Goal: Communication & Community: Answer question/provide support

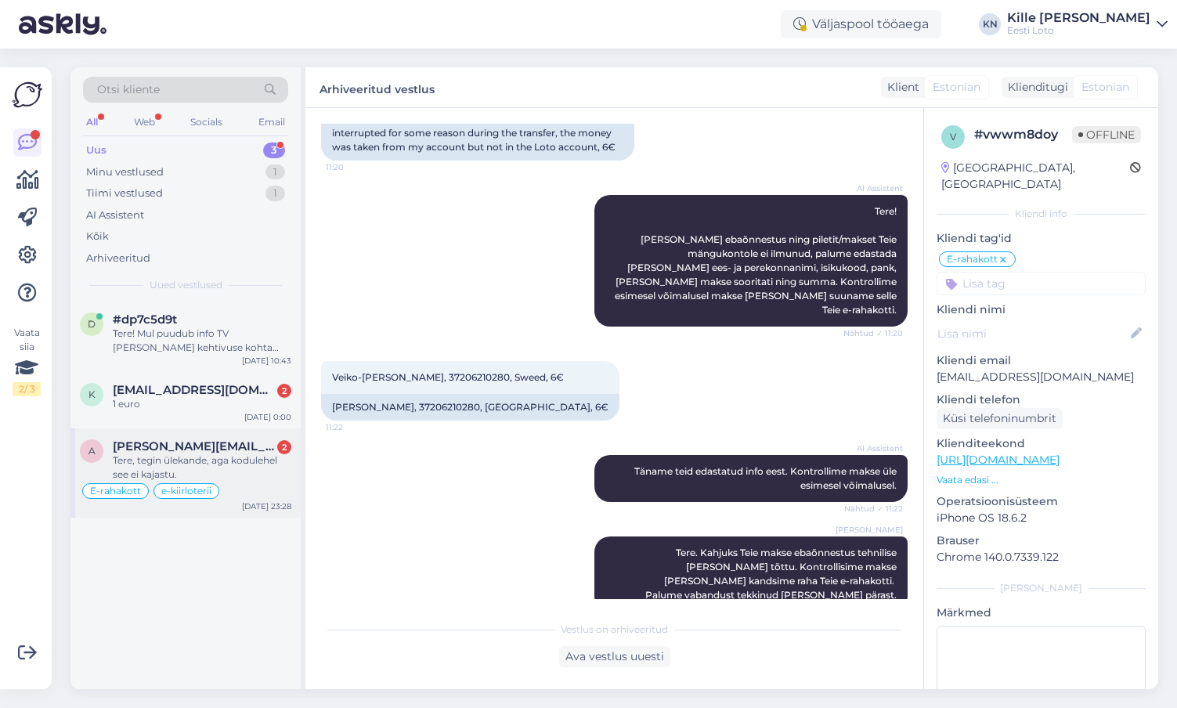
click at [178, 451] on span "[PERSON_NAME][EMAIL_ADDRESS][DOMAIN_NAME]" at bounding box center [194, 446] width 163 height 14
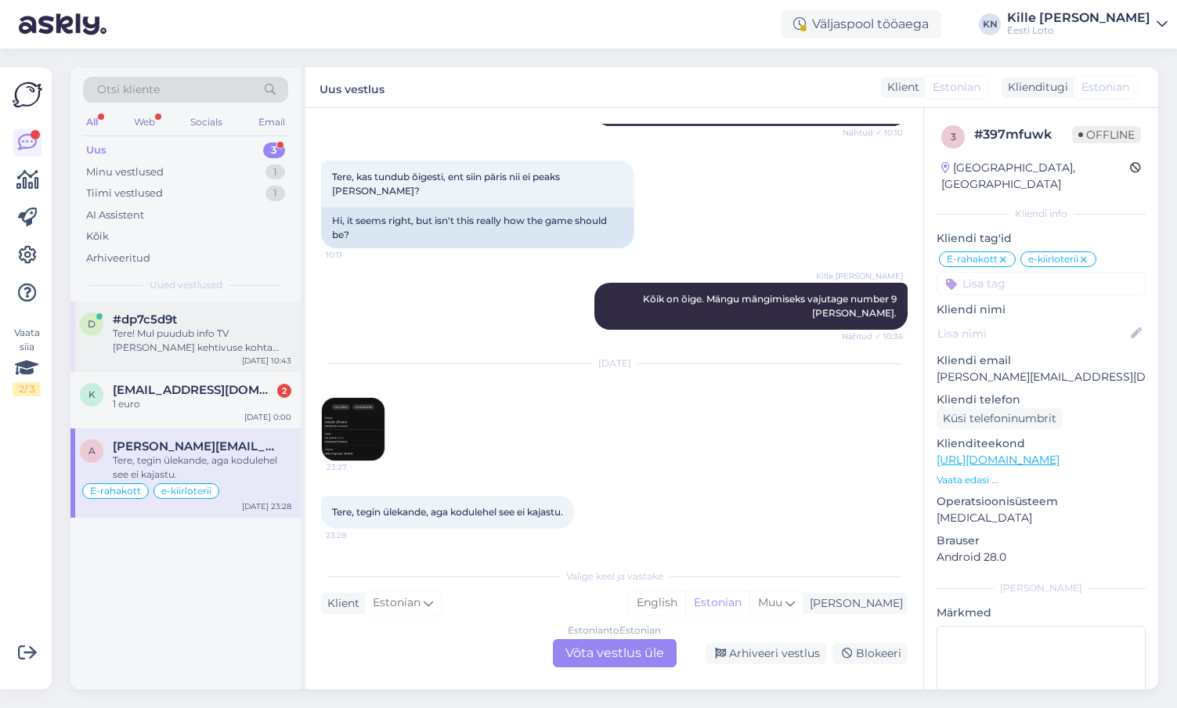
click at [216, 333] on div "Tere! Mul puudub info TV [PERSON_NAME] kehtivuse kohta Bingo Loto piletite ostm…" at bounding box center [202, 340] width 178 height 28
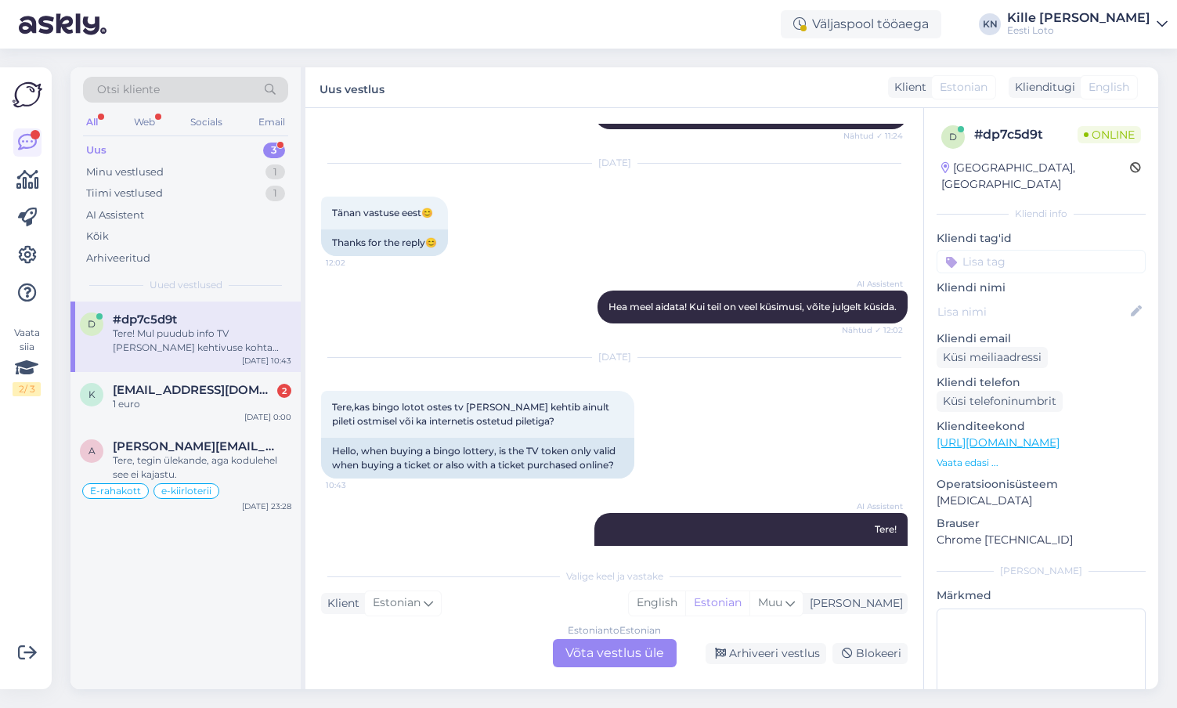
scroll to position [579, 0]
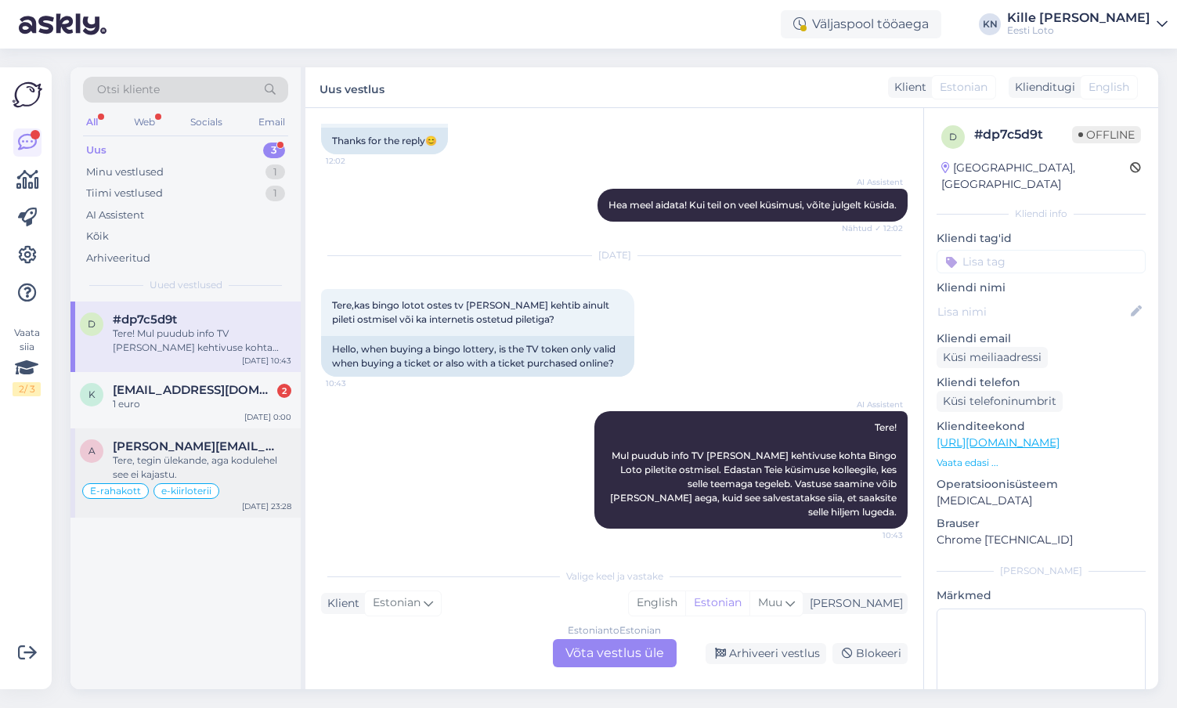
click at [200, 445] on span "[PERSON_NAME][EMAIL_ADDRESS][DOMAIN_NAME]" at bounding box center [194, 446] width 163 height 14
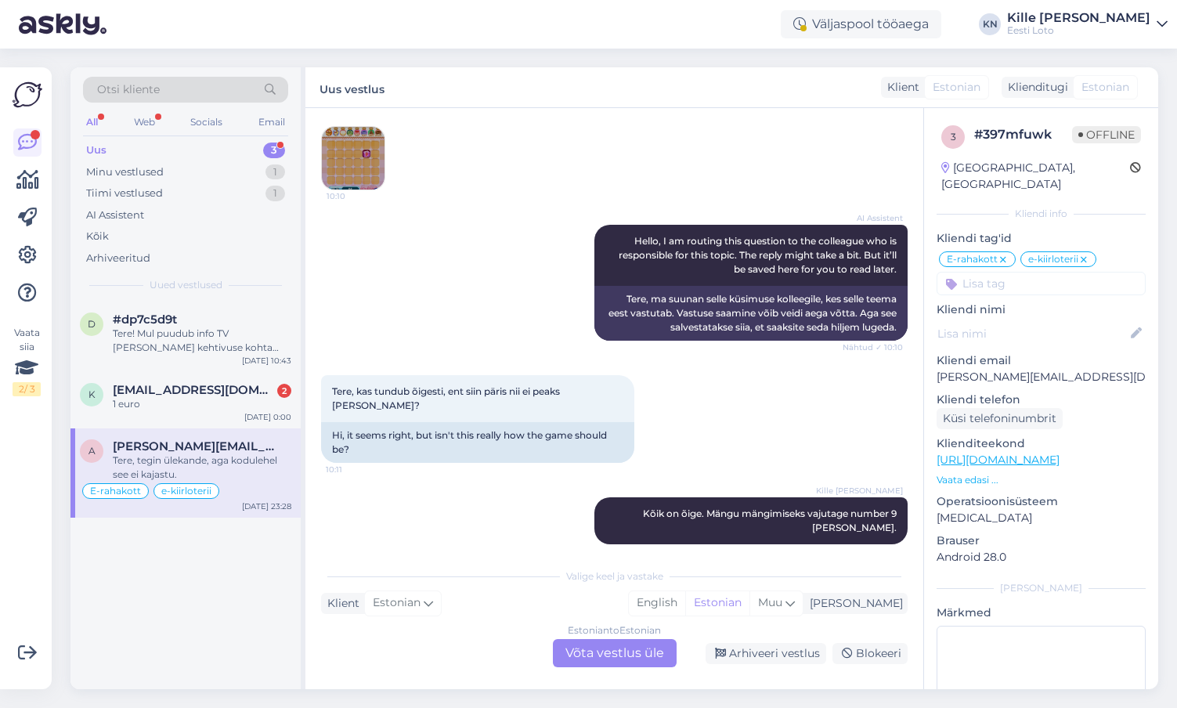
scroll to position [793, 0]
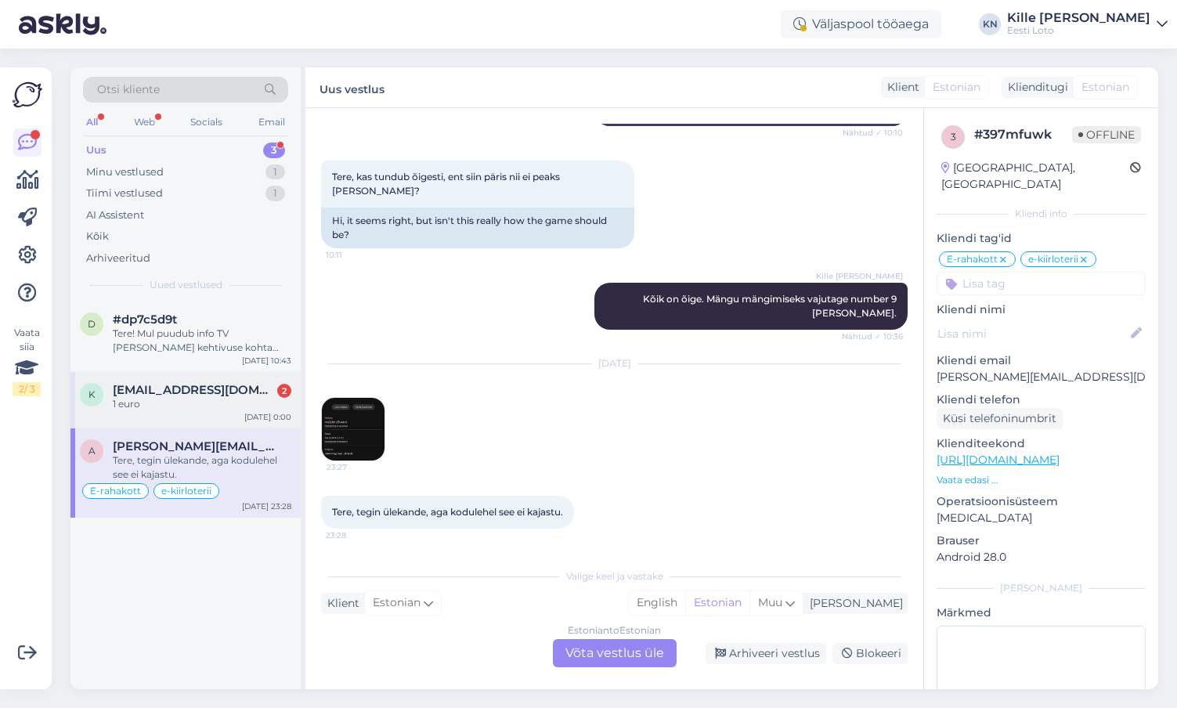
click at [199, 410] on div "1 euro" at bounding box center [202, 404] width 178 height 14
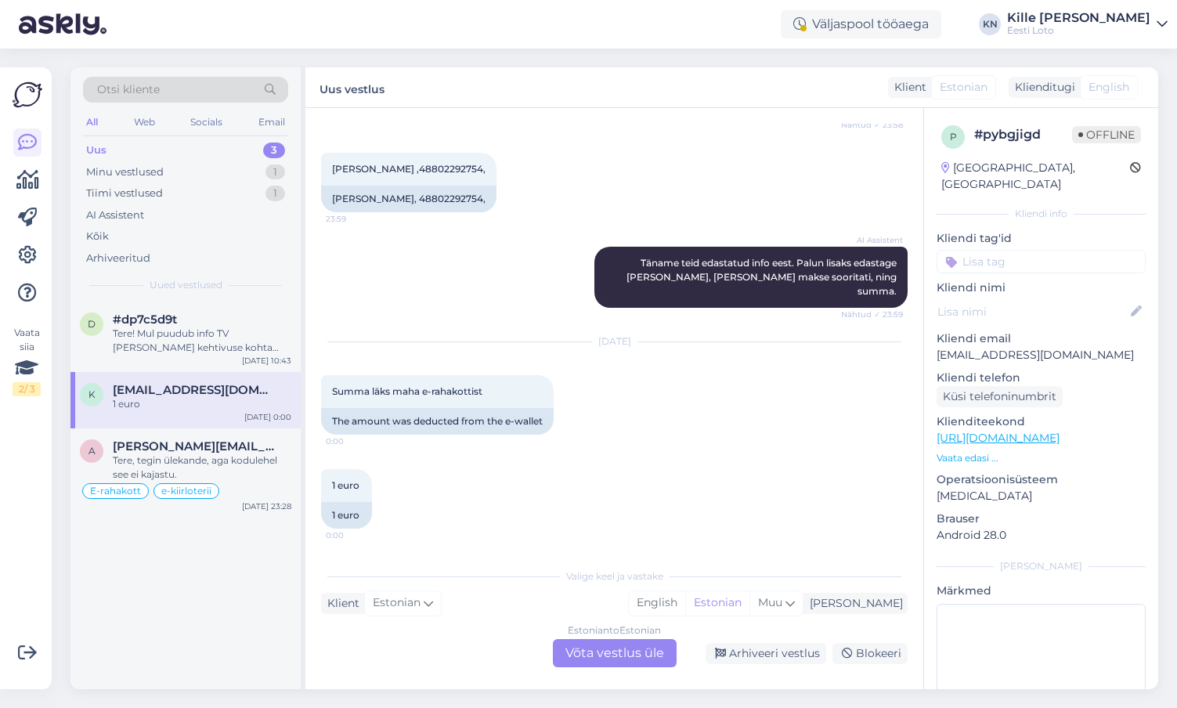
scroll to position [342, 0]
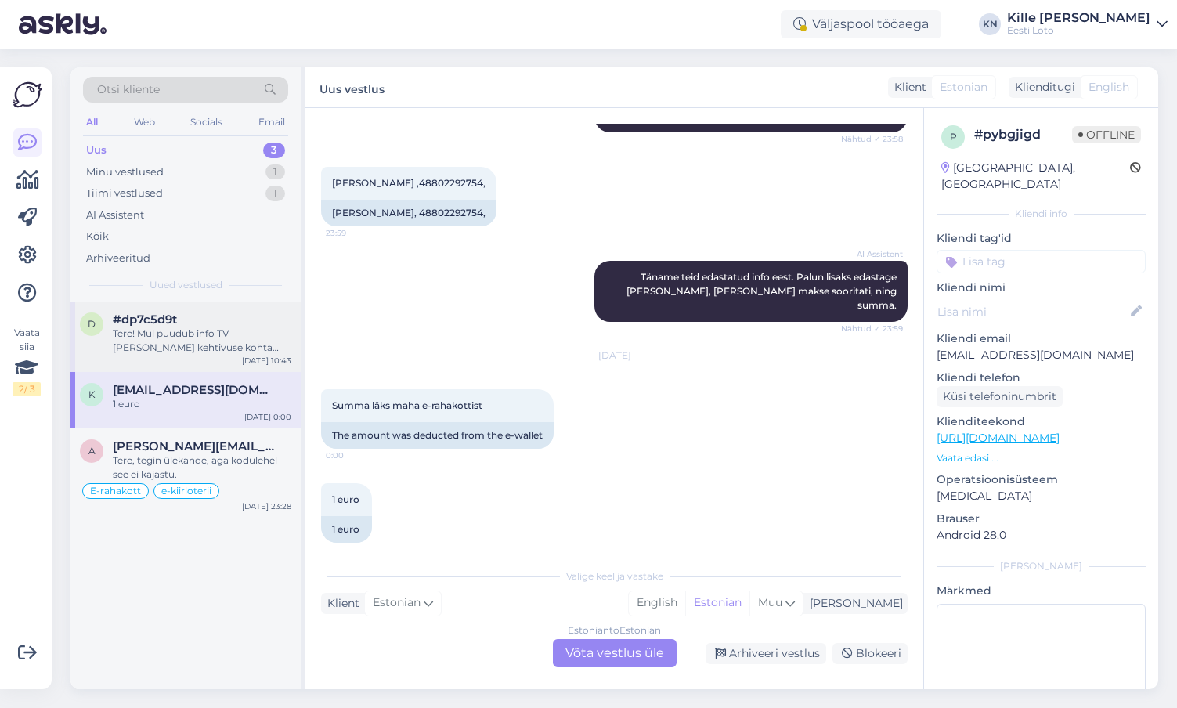
click at [204, 357] on div "d #dp7c5d9t Tere! Mul puudub info TV [PERSON_NAME] kehtivuse kohta Bingo Loto p…" at bounding box center [185, 336] width 230 height 70
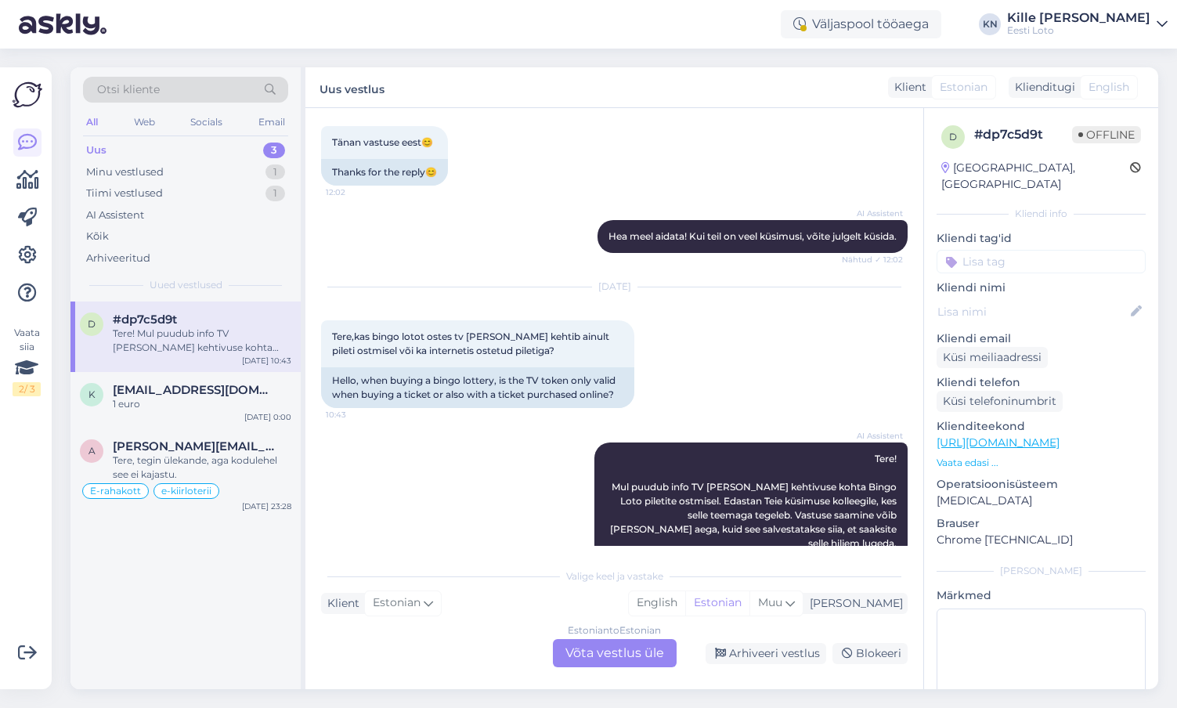
scroll to position [579, 0]
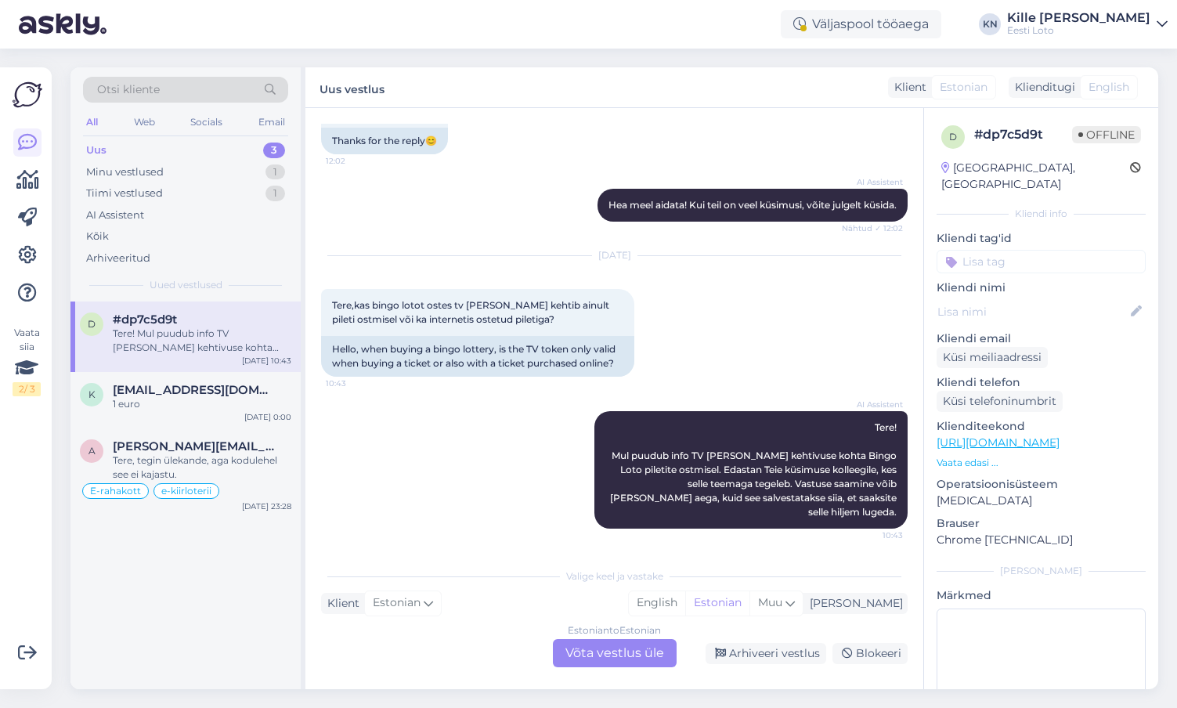
click at [594, 643] on div "Estonian to Estonian Võta vestlus üle" at bounding box center [615, 653] width 124 height 28
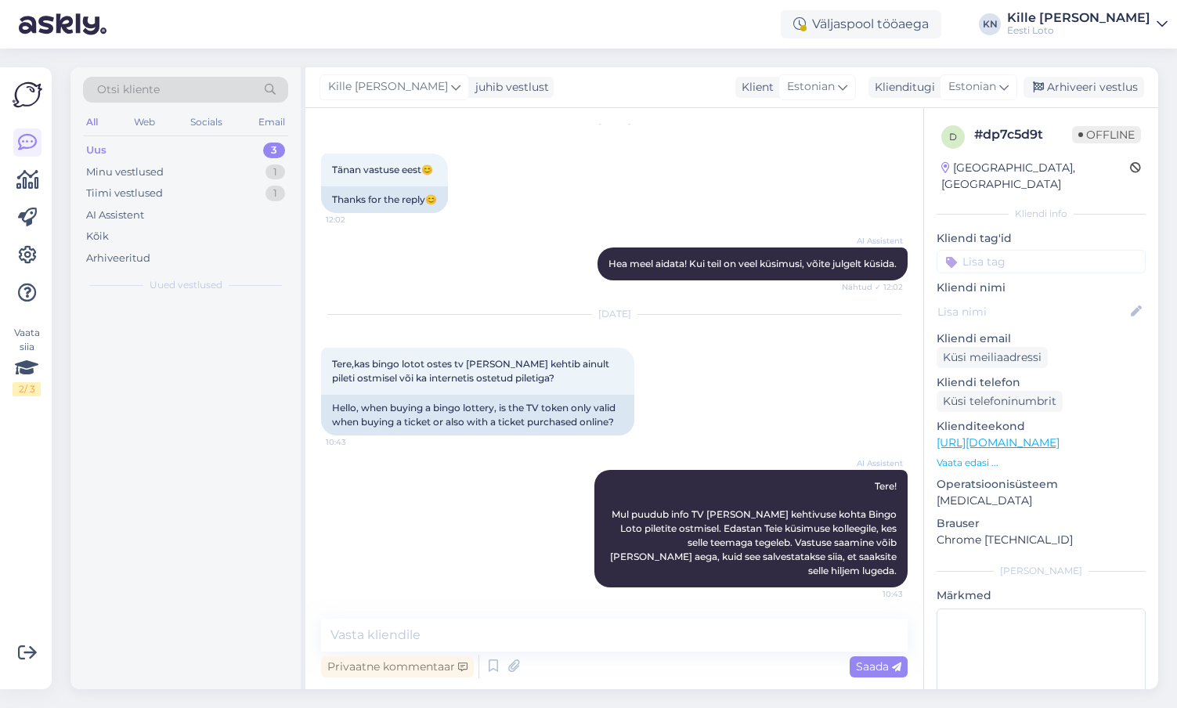
scroll to position [520, 0]
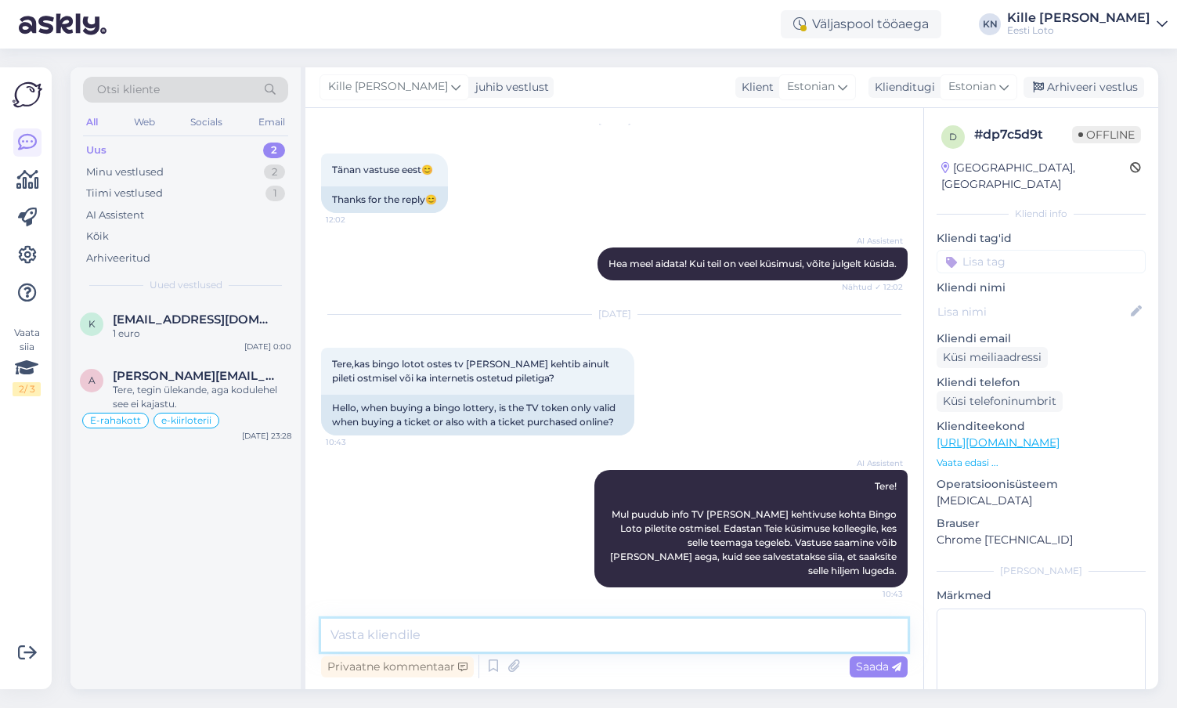
click at [519, 638] on textarea at bounding box center [614, 634] width 586 height 33
paste textarea "TV-[PERSON_NAME] on võimalik saada nii veebist ostes, müügipunktist ostes (trük…"
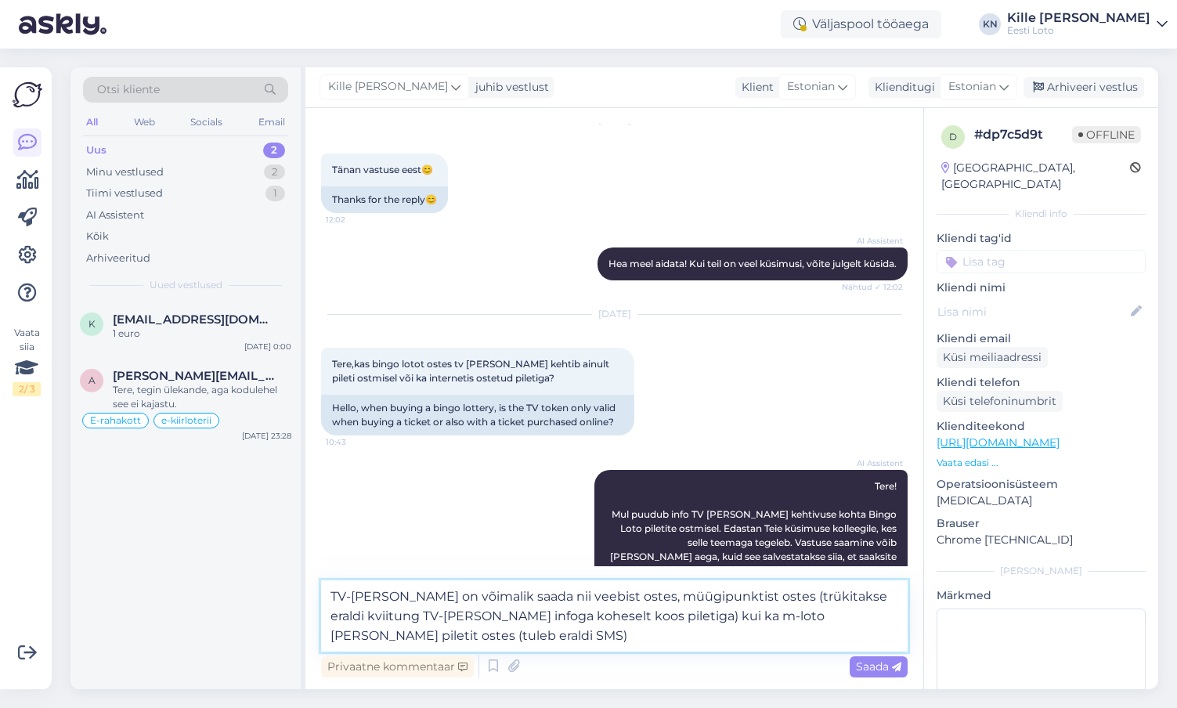
click at [384, 596] on textarea "TV-[PERSON_NAME] on võimalik saada nii veebist ostes, müügipunktist ostes (trük…" at bounding box center [614, 615] width 586 height 71
click at [672, 643] on textarea "TV-märki on võimalik saada nii veebist ostes, müügipunktist ostes (trükitakse e…" at bounding box center [614, 615] width 586 height 71
type textarea "TV-märki on võimalik saada nii veebist ostes, müügipunktist ostes (trükitakse e…"
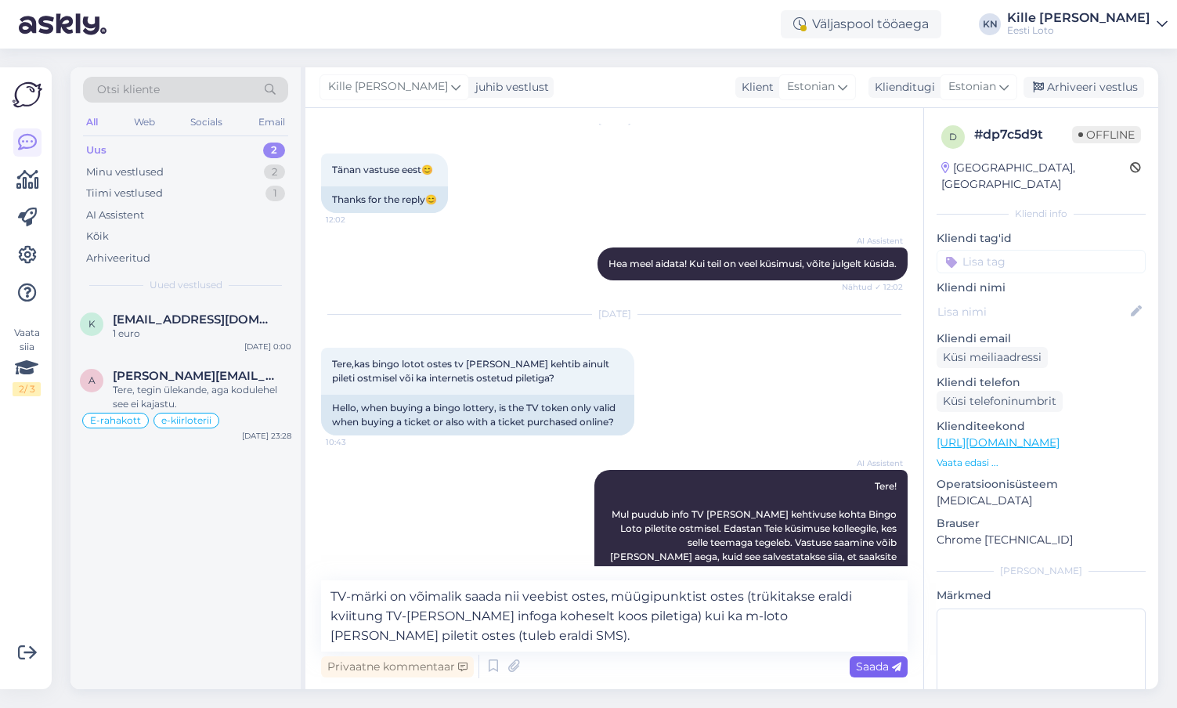
click at [885, 666] on span "Saada" at bounding box center [878, 666] width 45 height 14
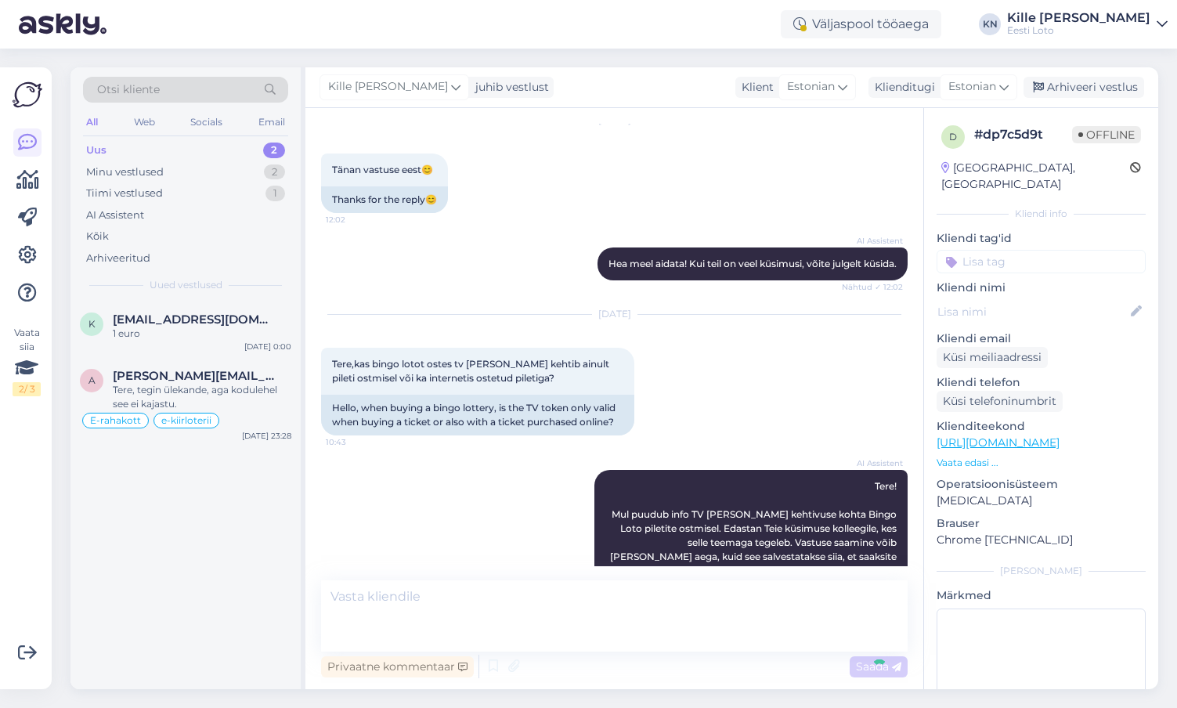
scroll to position [629, 0]
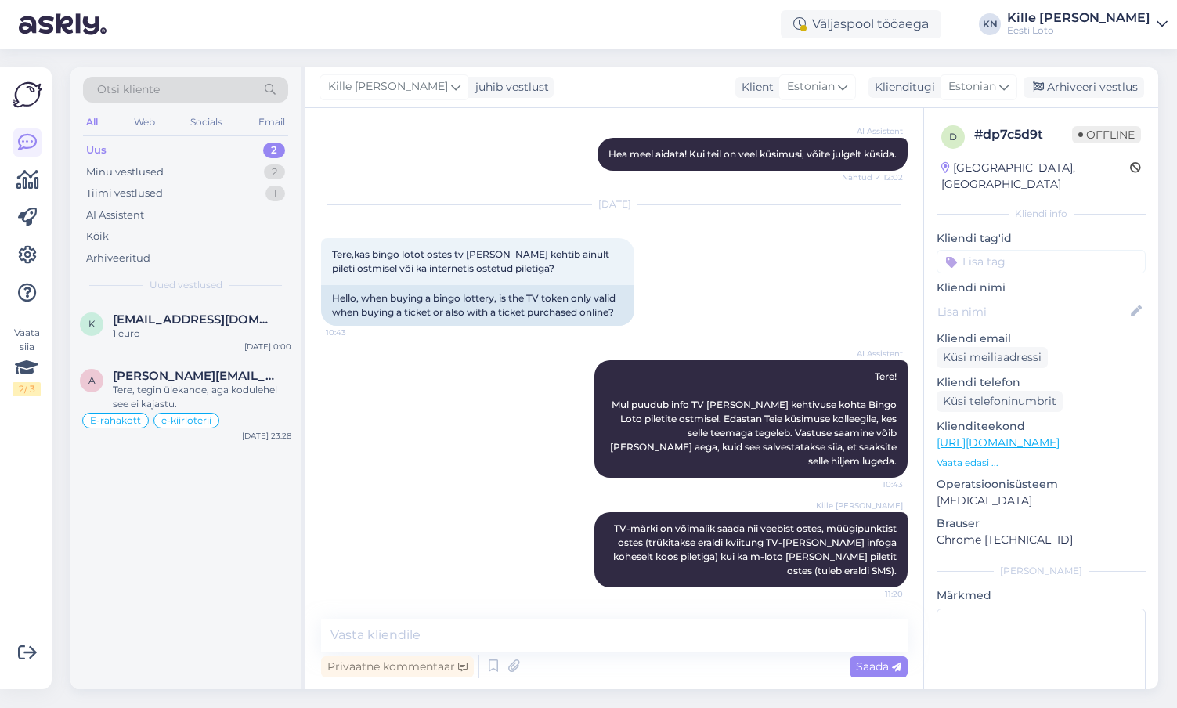
click at [1045, 252] on input at bounding box center [1040, 261] width 209 height 23
type input "tv"
click at [1052, 300] on span "TV [PERSON_NAME]" at bounding box center [1041, 304] width 96 height 9
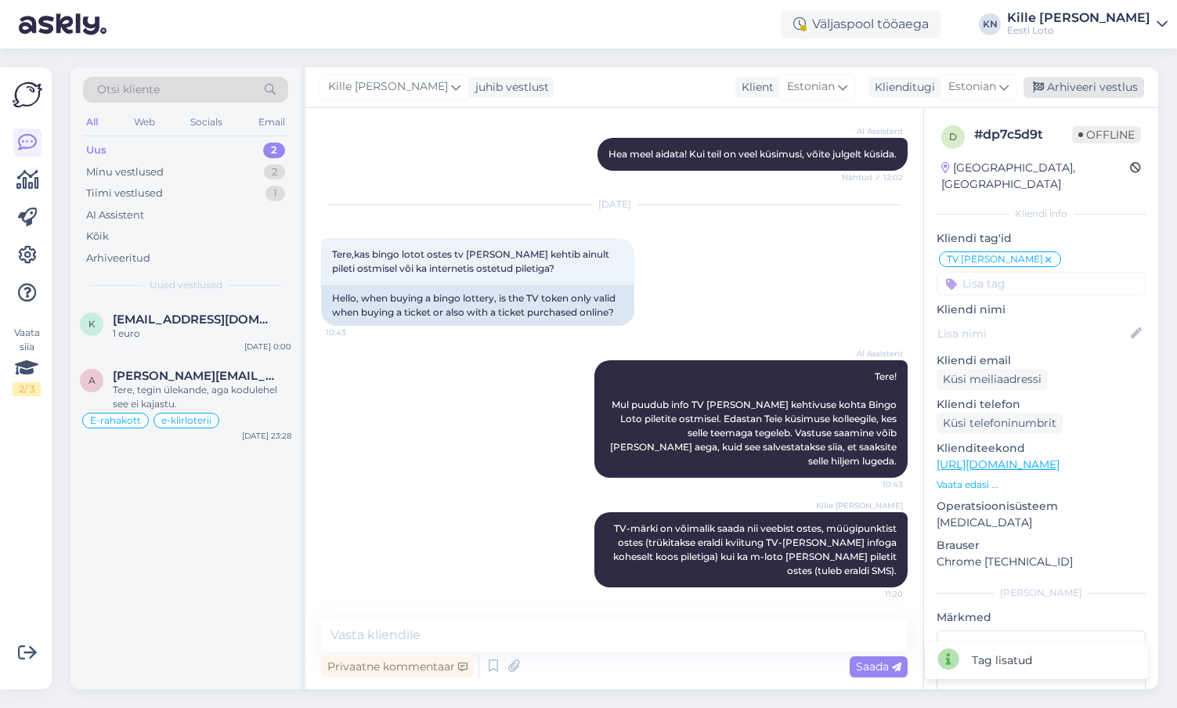
click at [1081, 81] on div "Arhiveeri vestlus" at bounding box center [1083, 87] width 121 height 21
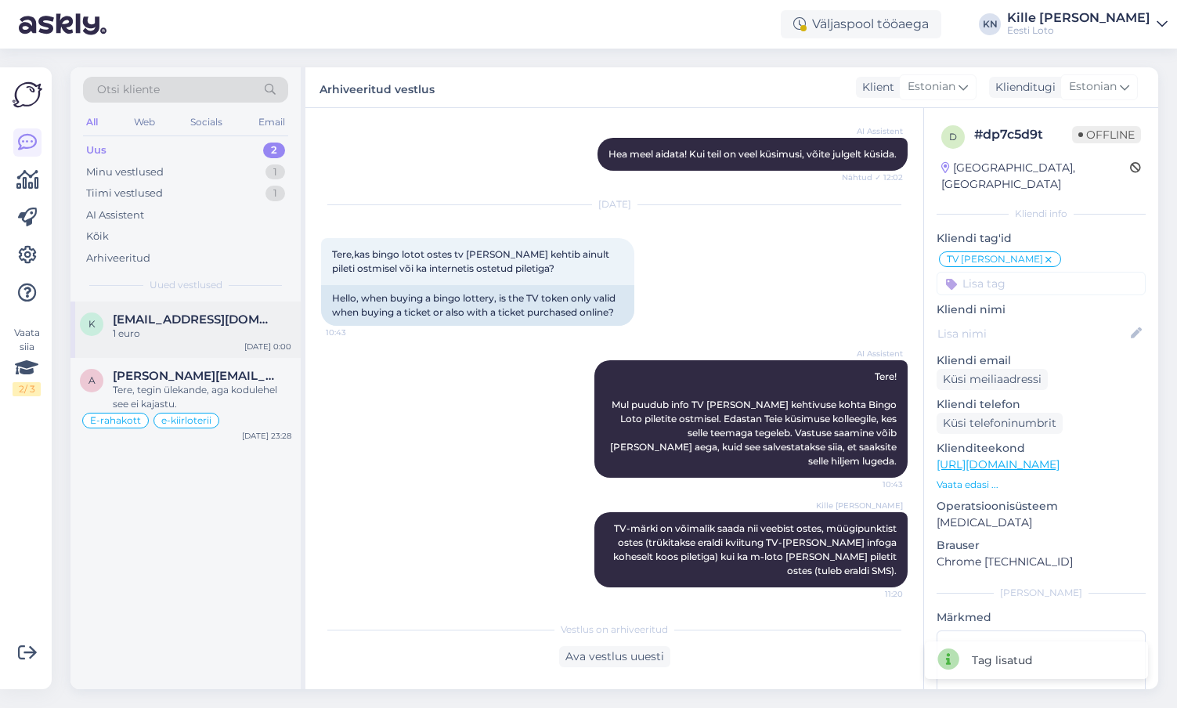
click at [164, 343] on div "k [EMAIL_ADDRESS][DOMAIN_NAME] 1 euro [DATE] 0:00" at bounding box center [185, 329] width 230 height 56
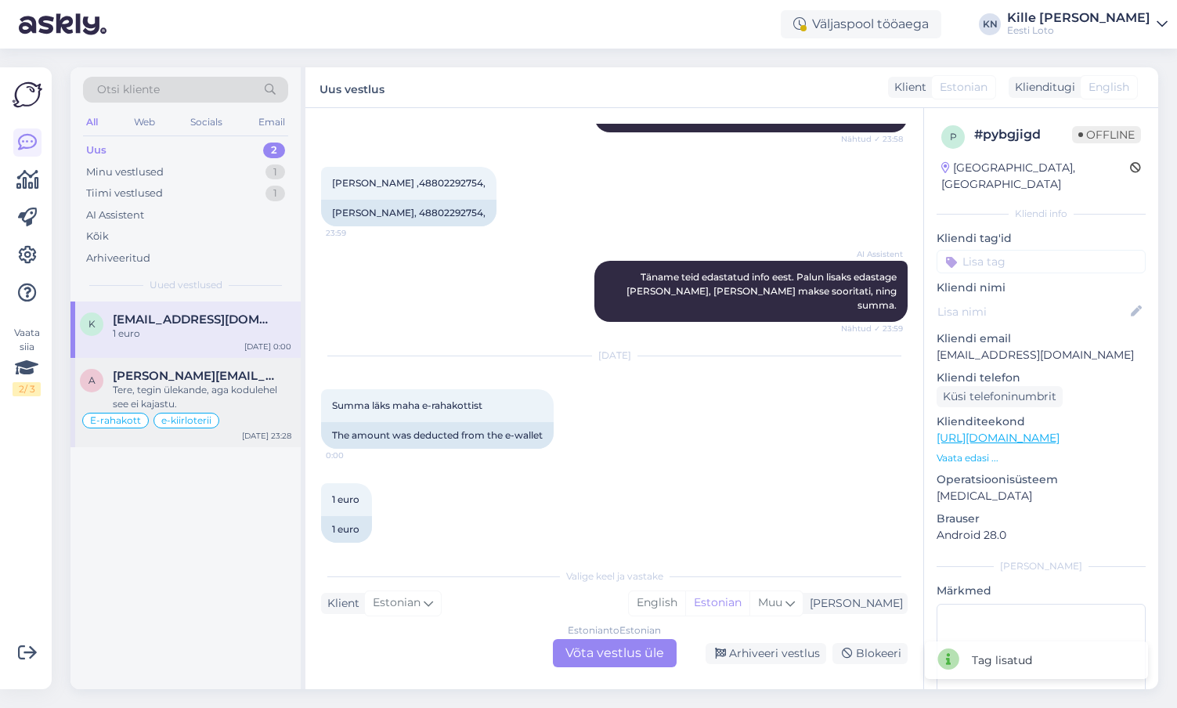
click at [178, 377] on span "[PERSON_NAME][EMAIL_ADDRESS][DOMAIN_NAME]" at bounding box center [194, 376] width 163 height 14
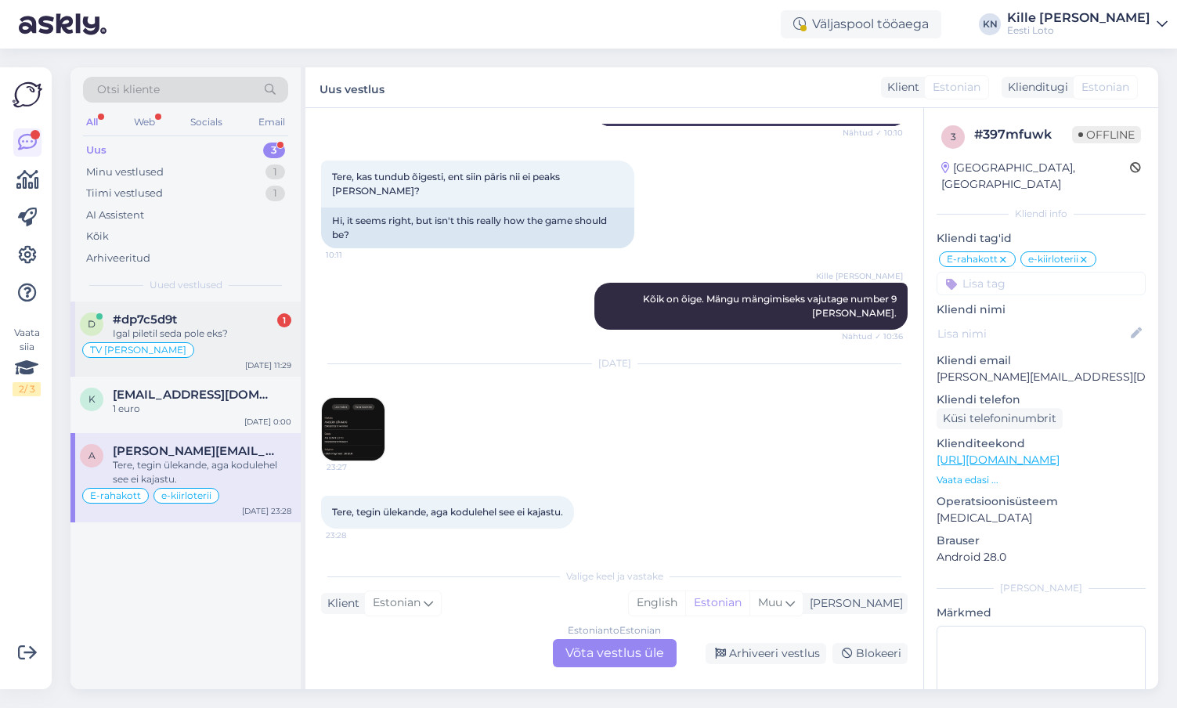
click at [212, 333] on div "Igal piletil seda pole eks?" at bounding box center [202, 333] width 178 height 14
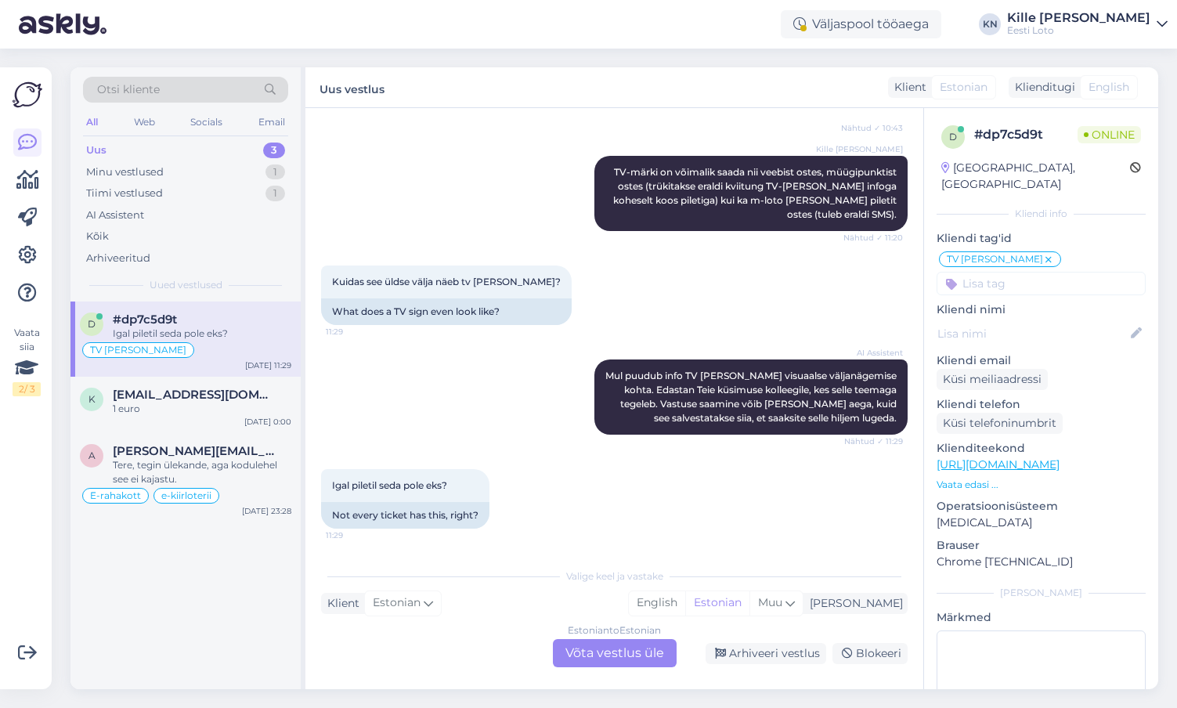
click at [579, 645] on div "Estonian to Estonian Võta vestlus üle" at bounding box center [615, 653] width 124 height 28
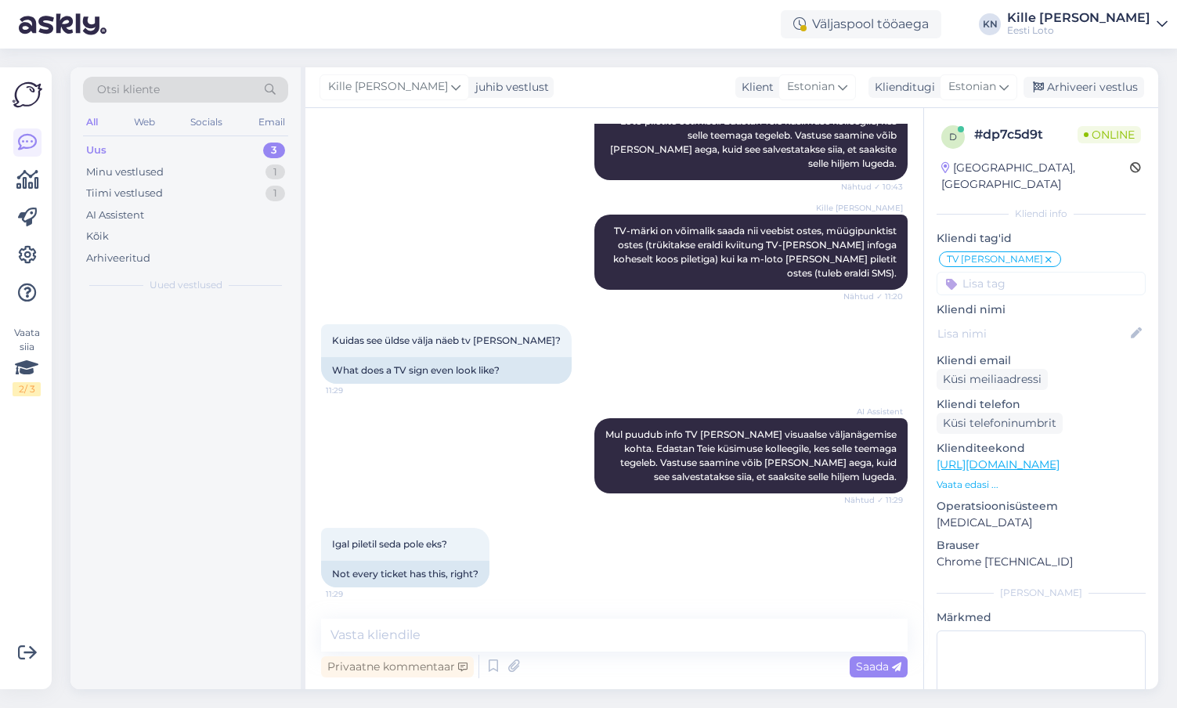
scroll to position [927, 0]
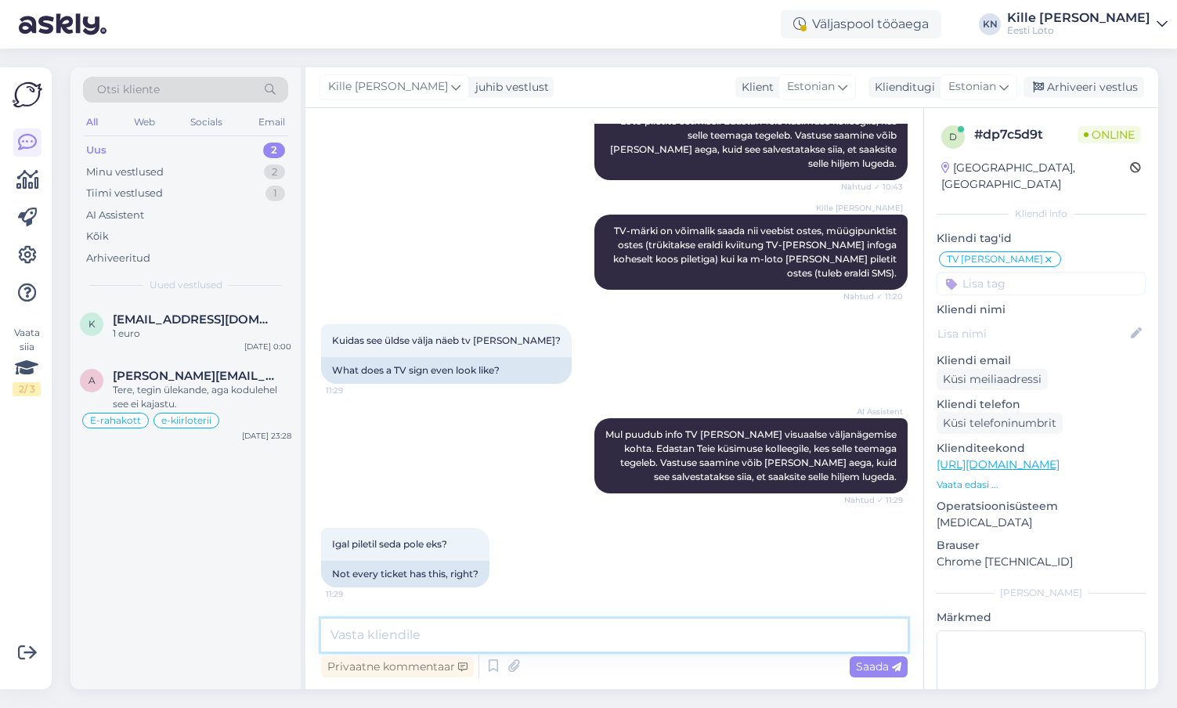
click at [508, 625] on textarea at bounding box center [614, 634] width 586 height 33
paste textarea "Eesti Loto infosüsteem märgistab juhuslikkuse alusel TV-märkidega reedel, laupä…"
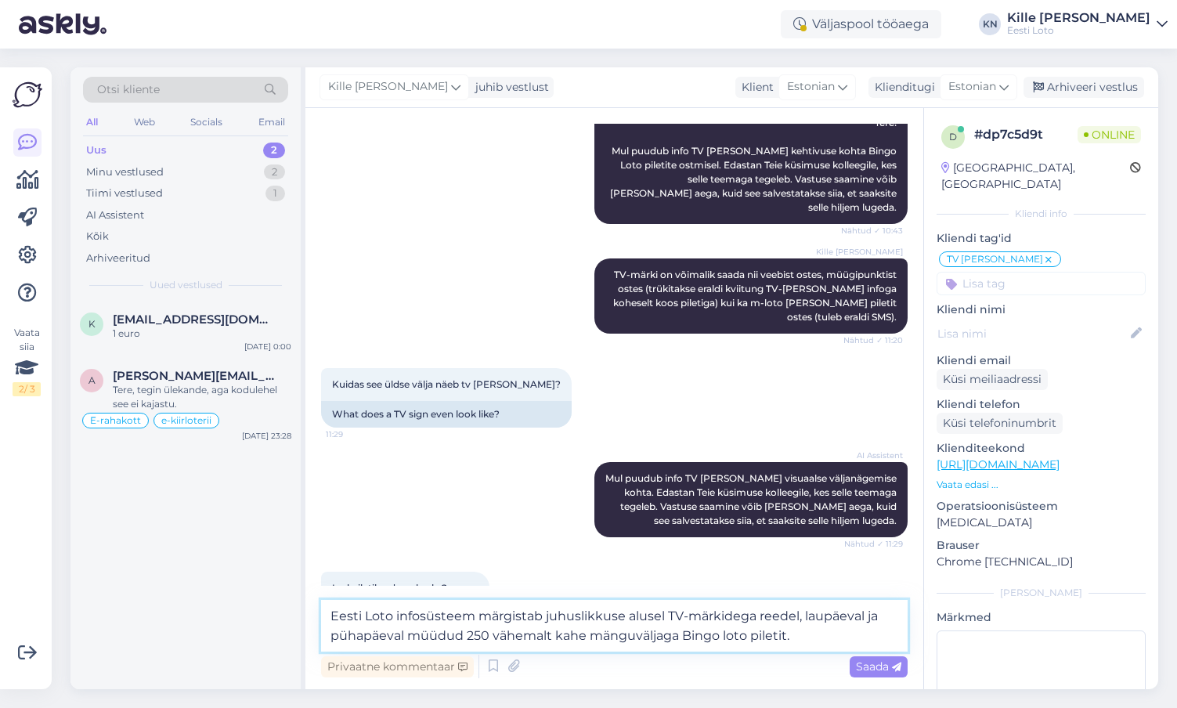
scroll to position [878, 0]
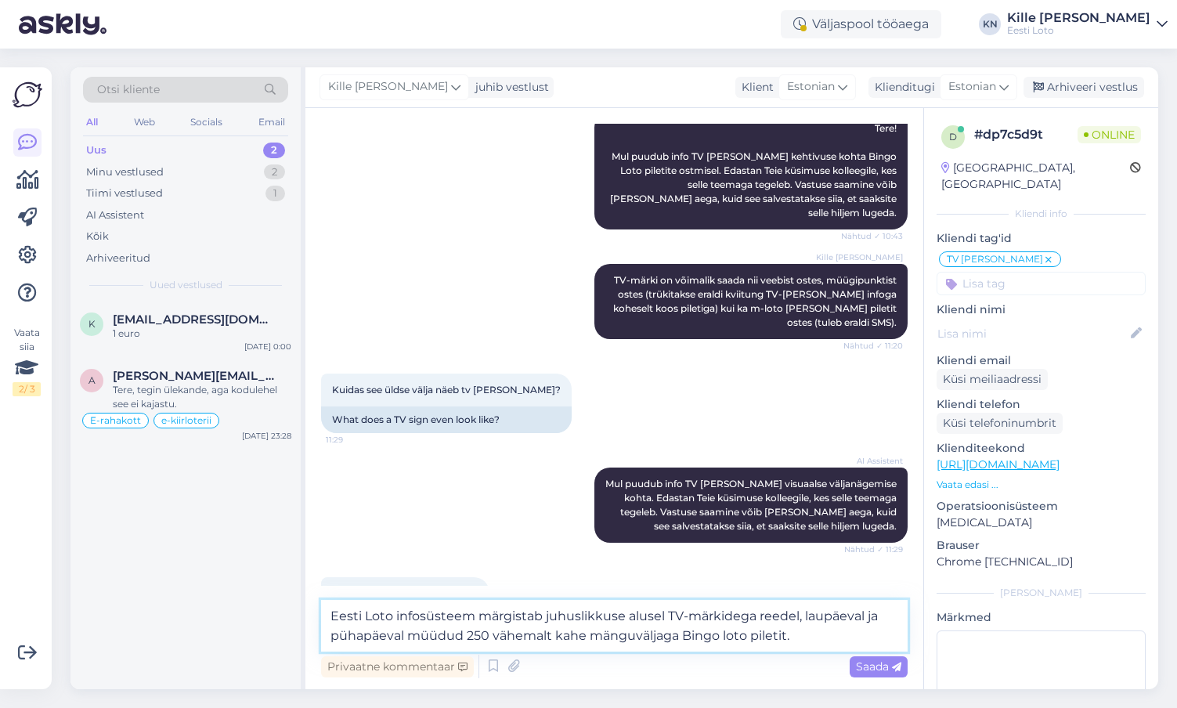
click at [795, 638] on textarea "Eesti Loto infosüsteem märgistab juhuslikkuse alusel TV-märkidega reedel, laupä…" at bounding box center [614, 626] width 586 height 52
paste textarea "Internetist ostetud pileti puhul kuvatakse TV-märgistus piletite nimekirja vaat…"
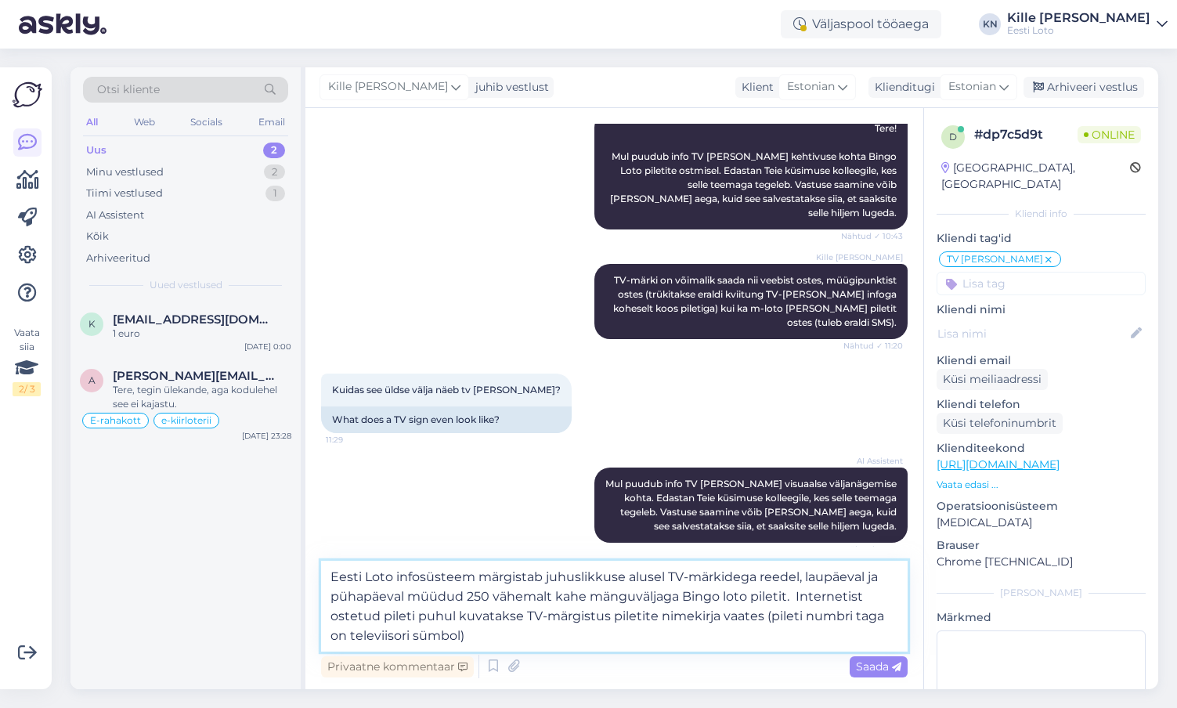
click at [795, 590] on textarea "Eesti Loto infosüsteem märgistab juhuslikkuse alusel TV-märkidega reedel, laupä…" at bounding box center [614, 606] width 586 height 91
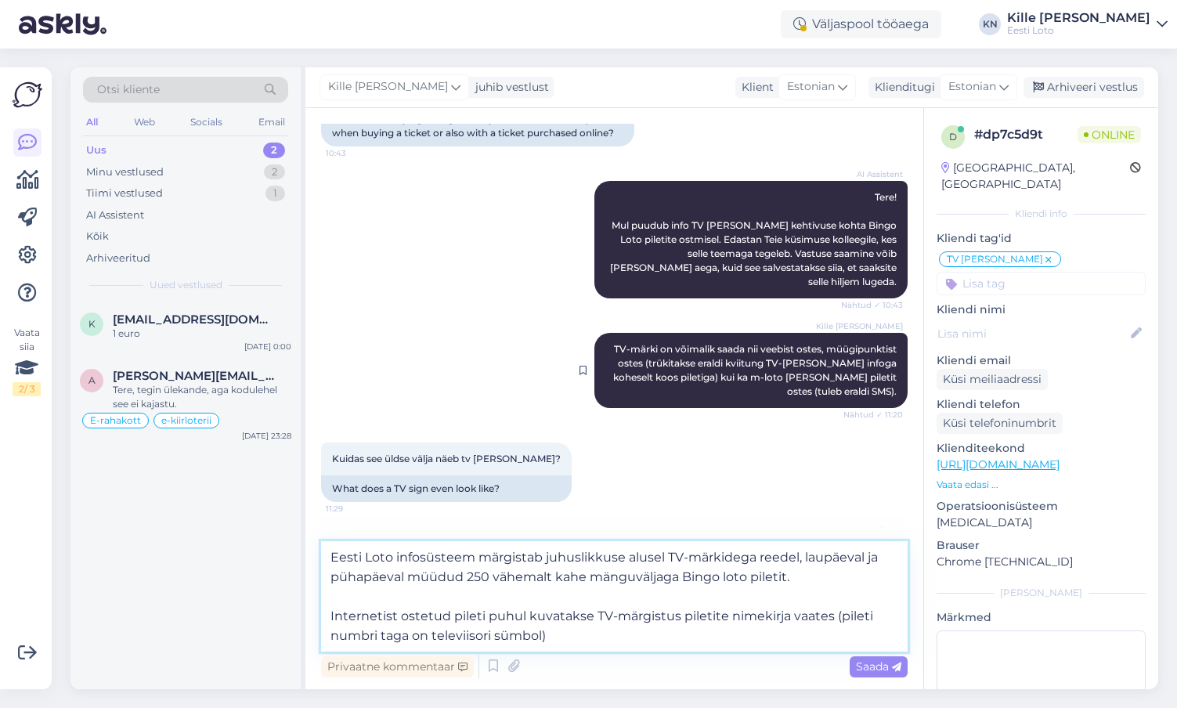
scroll to position [1004, 0]
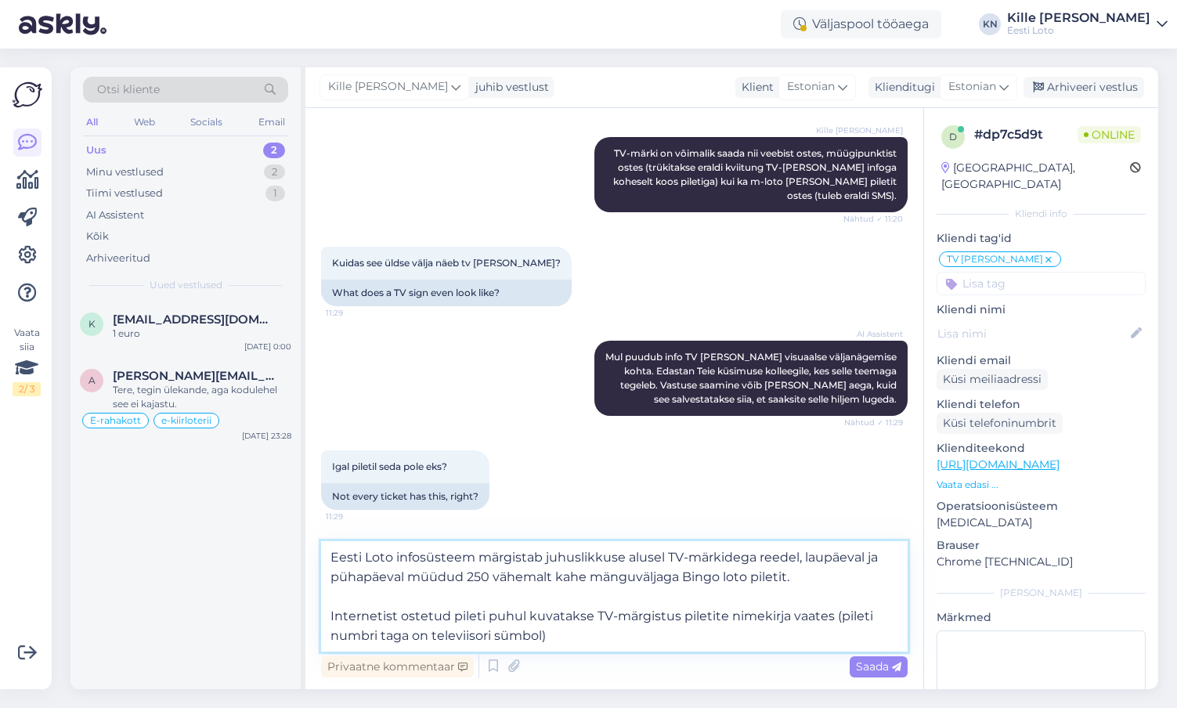
click at [602, 646] on textarea "Eesti Loto infosüsteem märgistab juhuslikkuse alusel TV-märkidega reedel, laupä…" at bounding box center [614, 596] width 586 height 110
type textarea "Eesti Loto infosüsteem märgistab juhuslikkuse alusel TV-märkidega reedel, laupä…"
click at [874, 666] on span "Saada" at bounding box center [878, 666] width 45 height 14
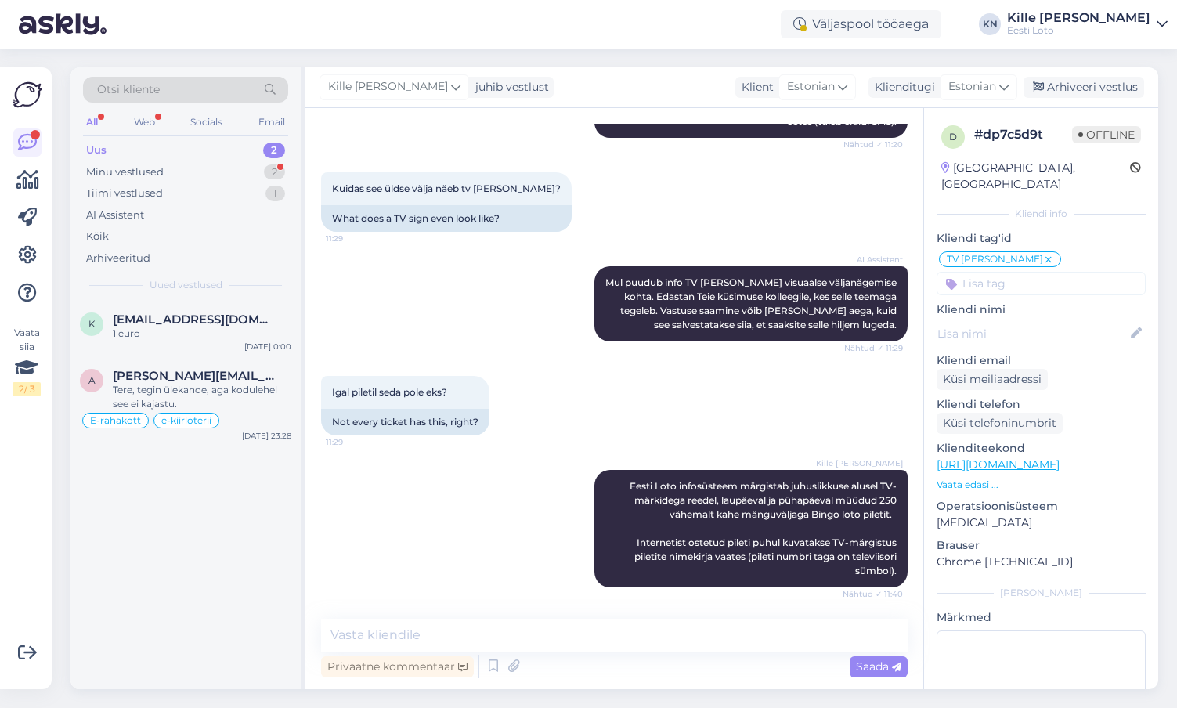
scroll to position [1160, 0]
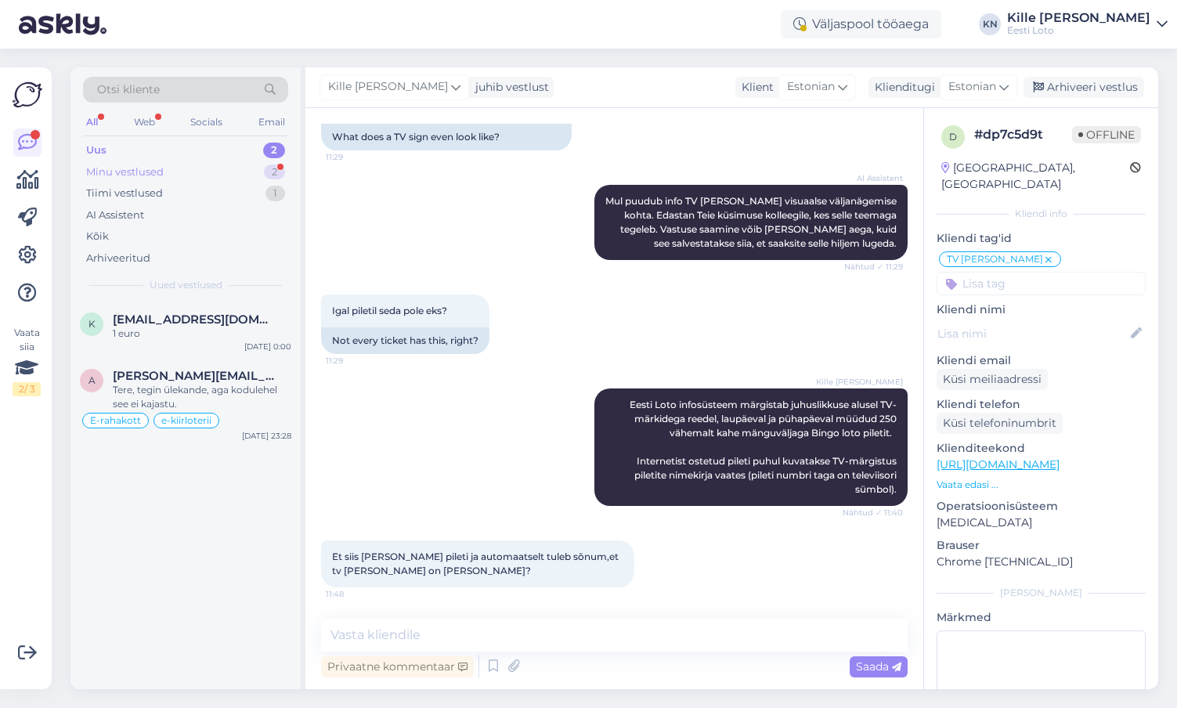
click at [178, 175] on div "Minu vestlused 2" at bounding box center [185, 172] width 205 height 22
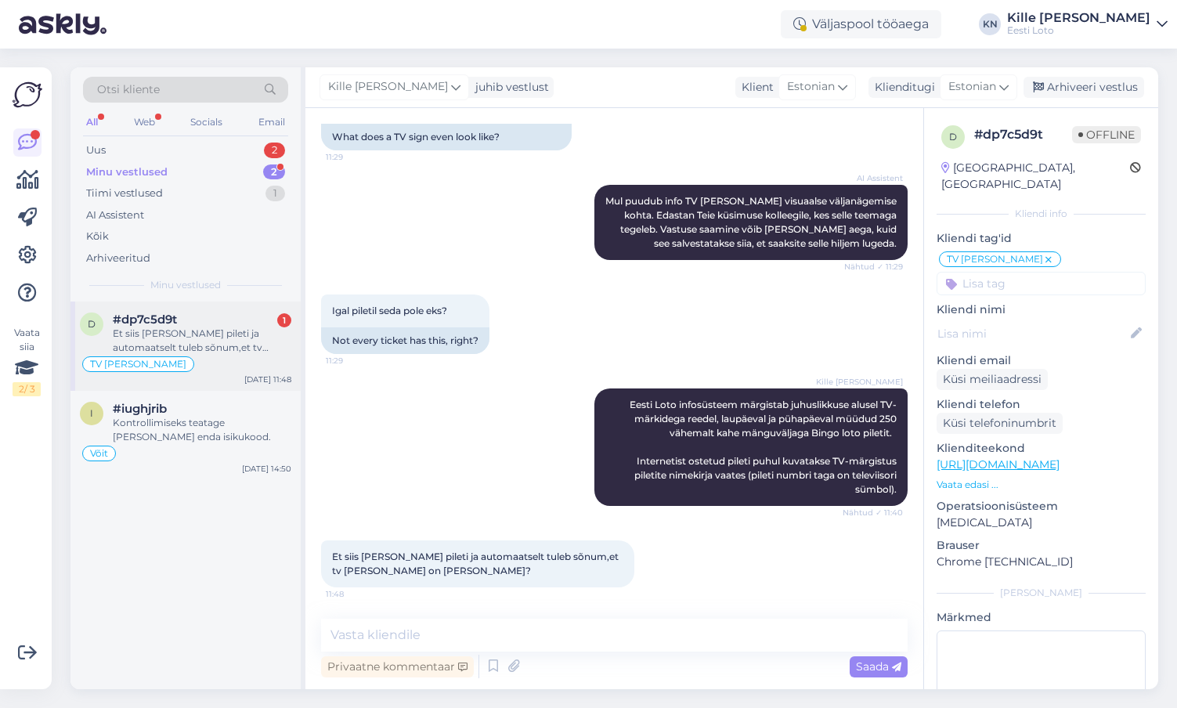
click at [146, 341] on div "Et siis [PERSON_NAME] pileti ja automaatselt tuleb sõnum,et tv [PERSON_NAME] on…" at bounding box center [202, 340] width 178 height 28
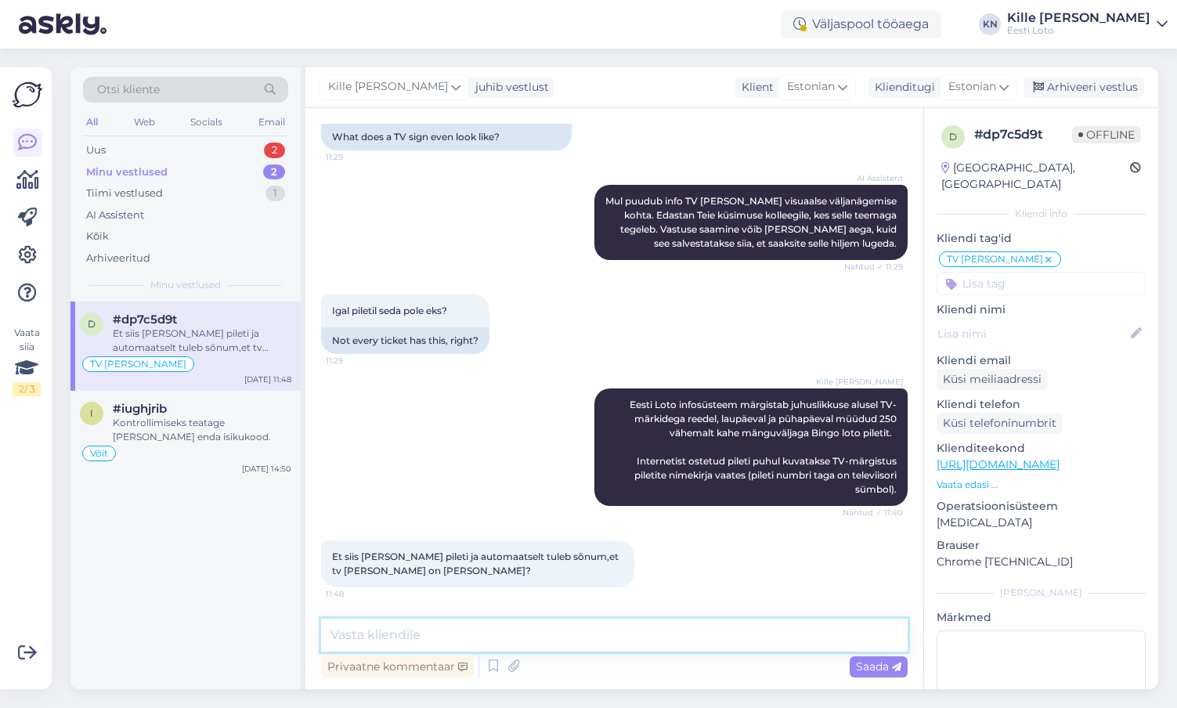
click at [445, 636] on textarea at bounding box center [614, 634] width 586 height 33
type textarea "S"
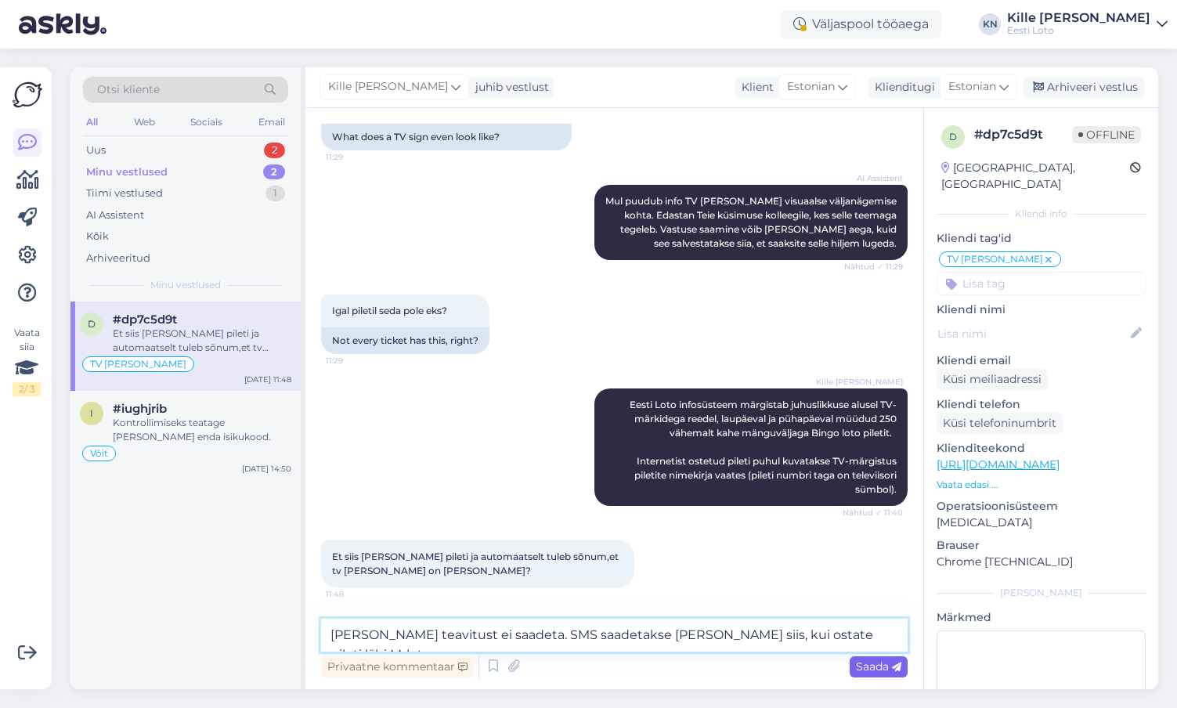
type textarea "[PERSON_NAME] teavitust ei saadeta. SMS saadetakse [PERSON_NAME] siis, kui osta…"
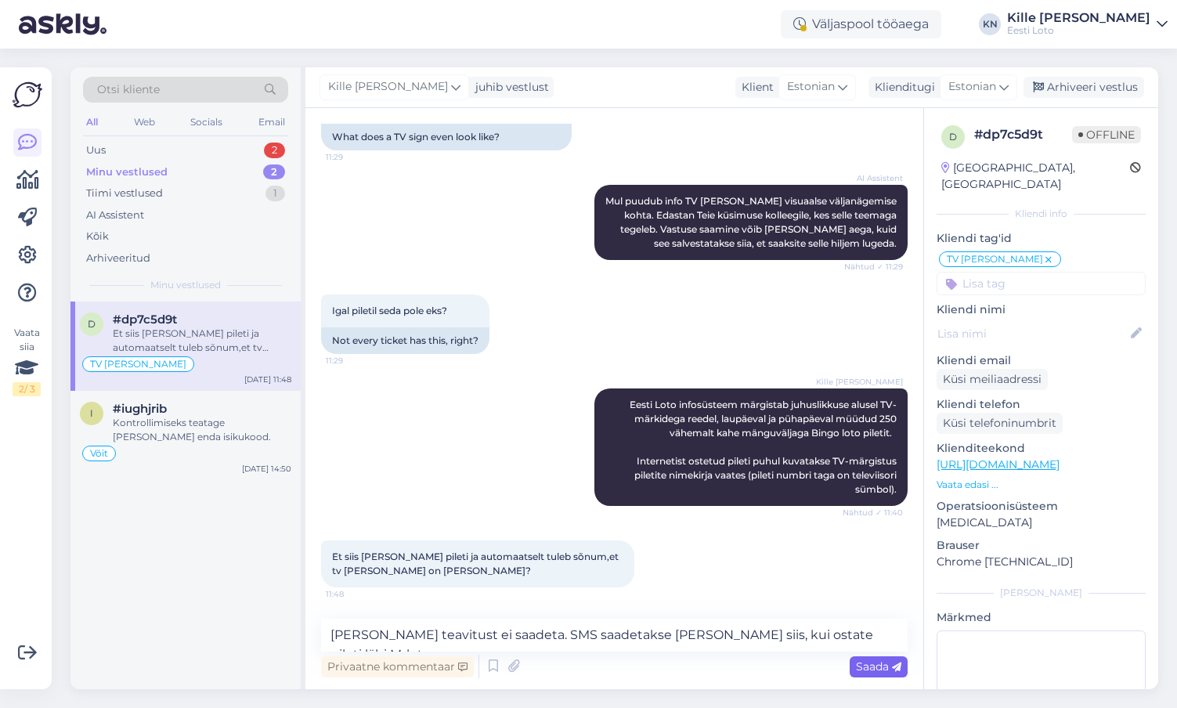
click at [863, 672] on span "Saada" at bounding box center [878, 666] width 45 height 14
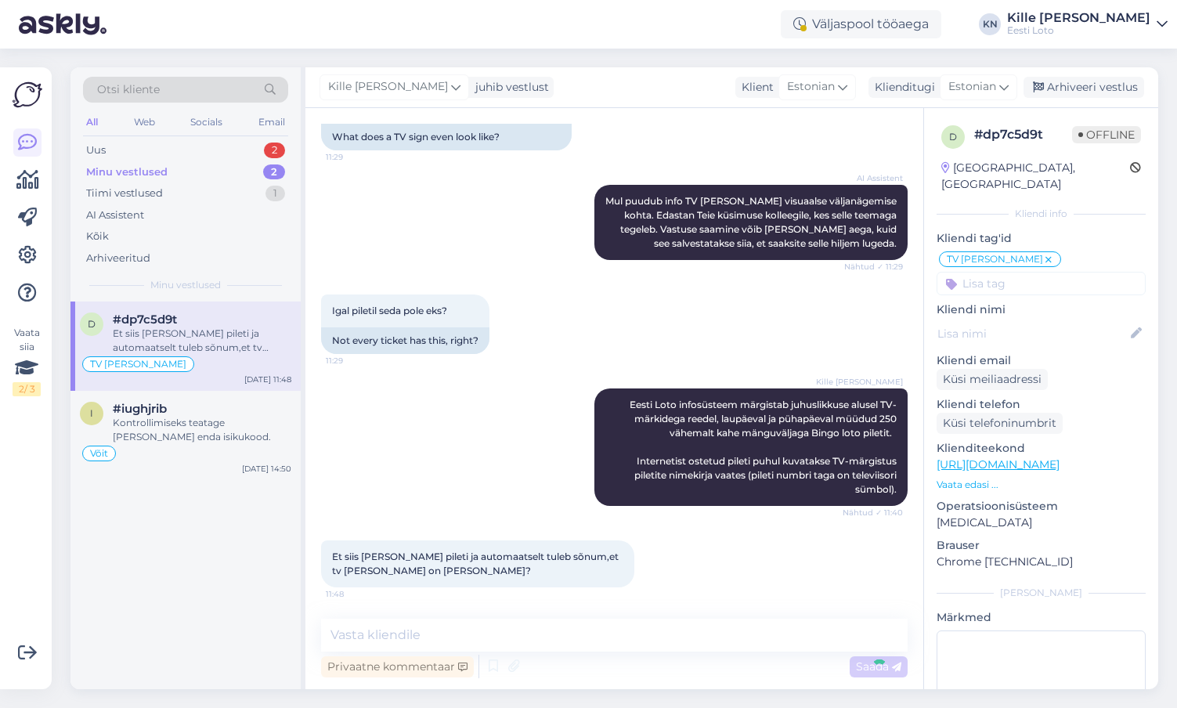
scroll to position [1242, 0]
